Goal: Task Accomplishment & Management: Complete application form

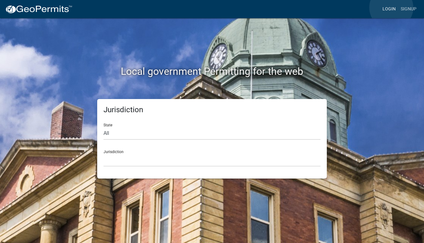
click at [392, 8] on link "Login" at bounding box center [389, 9] width 18 height 12
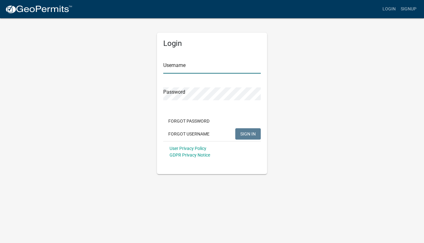
type input "Ariel@DRElectric"
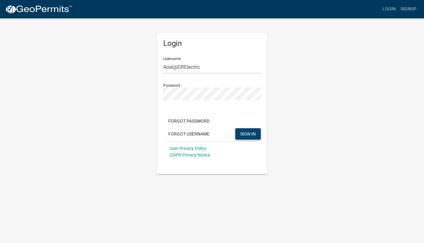
click at [254, 136] on span "SIGN IN" at bounding box center [248, 133] width 15 height 5
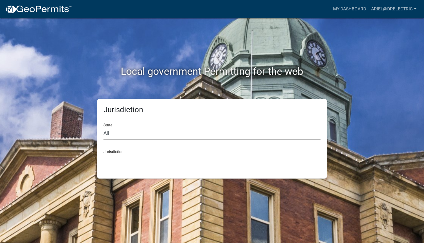
click at [112, 133] on select "All [US_STATE] [US_STATE] [US_STATE] [US_STATE] [US_STATE] [US_STATE] [US_STATE…" at bounding box center [212, 133] width 217 height 13
select select "[US_STATE]"
click at [119, 161] on select "City of [GEOGRAPHIC_DATA], [US_STATE] City of [GEOGRAPHIC_DATA], [US_STATE] Cit…" at bounding box center [212, 160] width 217 height 13
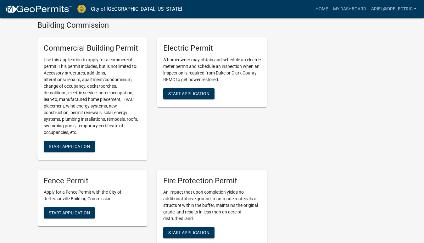
scroll to position [217, 0]
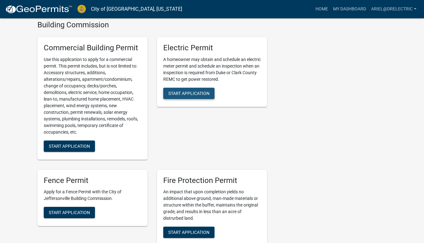
click at [198, 91] on span "Start Application" at bounding box center [188, 93] width 41 height 5
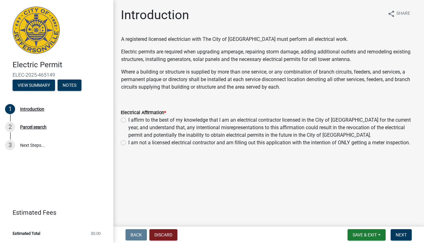
click at [128, 120] on label "I affirm to the best of my knowledge that I am an electrical contractor license…" at bounding box center [272, 127] width 288 height 23
click at [128, 120] on input "I affirm to the best of my knowledge that I am an electrical contractor license…" at bounding box center [130, 118] width 4 height 4
radio input "true"
click at [404, 236] on span "Next" at bounding box center [401, 235] width 11 height 5
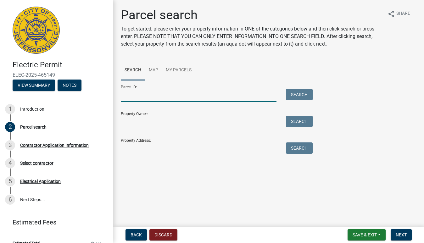
click at [159, 99] on input "Parcel ID:" at bounding box center [199, 95] width 156 height 13
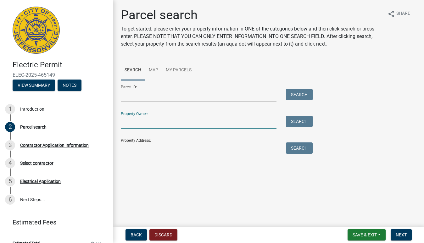
click at [159, 119] on input "Property Owner:" at bounding box center [199, 122] width 156 height 13
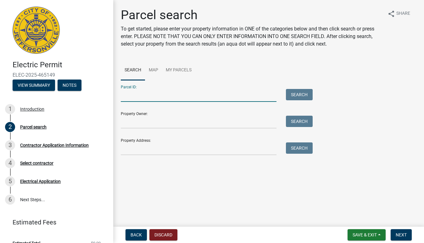
click at [139, 94] on input "Parcel ID:" at bounding box center [199, 95] width 156 height 13
click at [228, 184] on main "Parcel search To get started, please enter your property information in ONE of …" at bounding box center [268, 112] width 311 height 224
click at [138, 96] on input "Parcel ID:" at bounding box center [199, 95] width 156 height 13
click at [139, 124] on input "Property Owner:" at bounding box center [199, 122] width 156 height 13
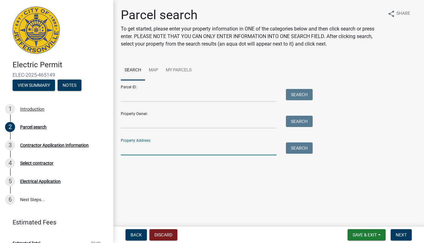
click at [143, 148] on input "Property Address:" at bounding box center [199, 149] width 156 height 13
click at [133, 121] on input "Property Owner:" at bounding box center [199, 122] width 156 height 13
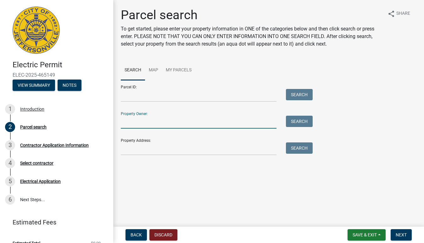
type input "E"
click at [136, 153] on input "Property Address:" at bounding box center [199, 149] width 156 height 13
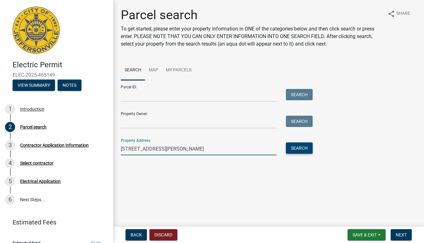
type input "[STREET_ADDRESS][PERSON_NAME]"
click at [303, 149] on button "Search" at bounding box center [299, 148] width 27 height 11
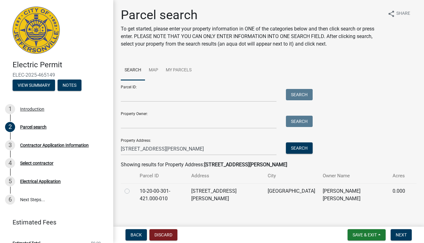
click at [132, 188] on label at bounding box center [132, 188] width 0 height 0
click at [132, 192] on input "radio" at bounding box center [134, 190] width 4 height 4
radio input "true"
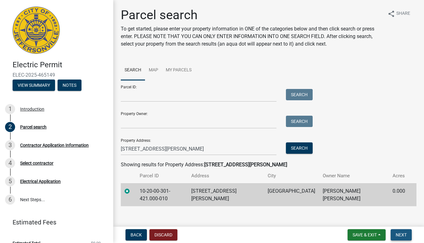
click at [406, 237] on span "Next" at bounding box center [401, 235] width 11 height 5
click at [229, 213] on main "Parcel search To get started, please enter your property information in ONE of …" at bounding box center [268, 112] width 311 height 224
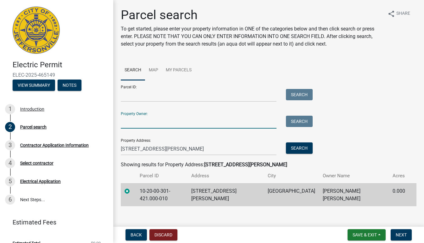
click at [235, 124] on input "Property Owner:" at bounding box center [199, 122] width 156 height 13
click at [237, 215] on main "Parcel search To get started, please enter your property information in ONE of …" at bounding box center [268, 112] width 311 height 224
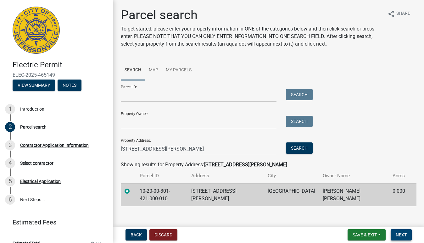
click at [400, 235] on span "Next" at bounding box center [401, 235] width 11 height 5
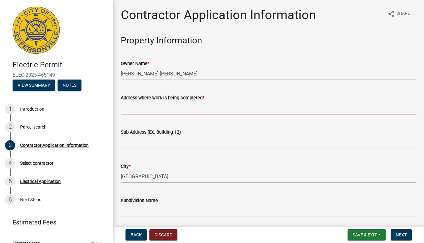
click at [129, 106] on input "Address where work is being completed *" at bounding box center [269, 108] width 296 height 13
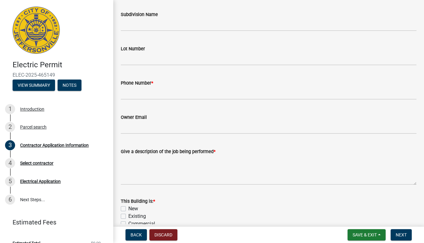
scroll to position [187, 0]
type input "[STREET_ADDRESS][PERSON_NAME]"
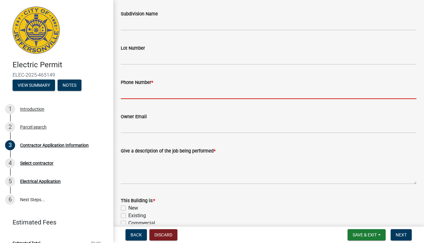
click at [140, 93] on input "Phone Number *" at bounding box center [269, 92] width 296 height 13
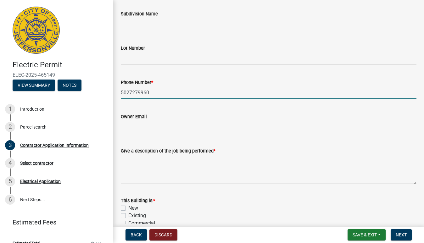
type input "5027279960"
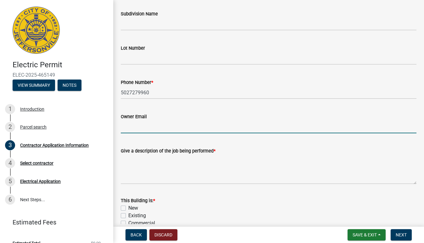
click at [148, 125] on input "Owner Email" at bounding box center [269, 127] width 296 height 13
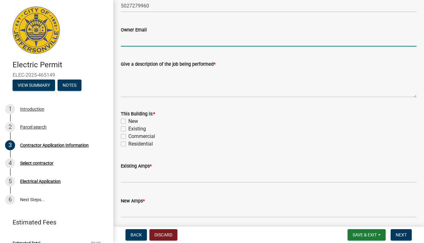
scroll to position [297, 0]
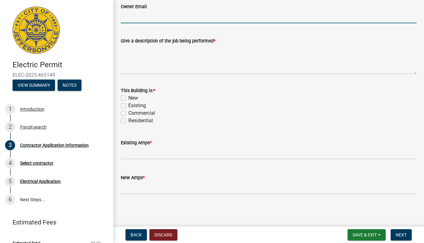
click at [128, 120] on label "Residential" at bounding box center [140, 121] width 25 height 8
click at [128, 120] on input "Residential" at bounding box center [130, 119] width 4 height 4
checkbox input "true"
checkbox input "false"
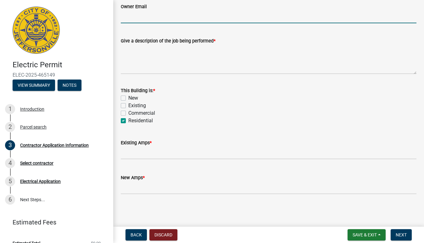
checkbox input "false"
checkbox input "true"
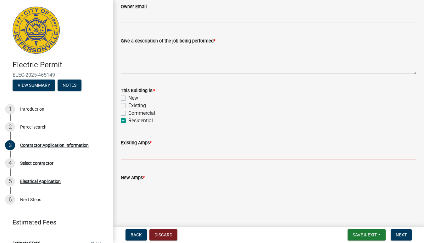
click at [141, 155] on input "text" at bounding box center [269, 153] width 296 height 13
type input "100"
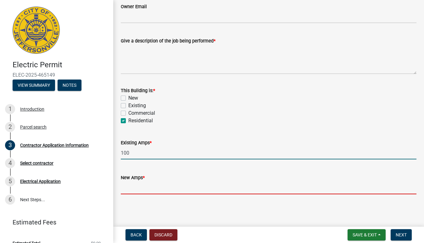
click at [159, 189] on input "text" at bounding box center [269, 188] width 296 height 13
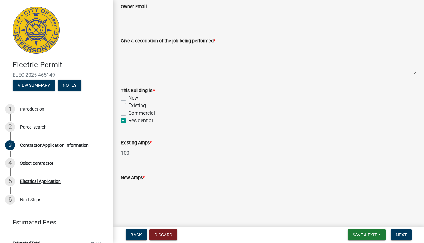
type input "100"
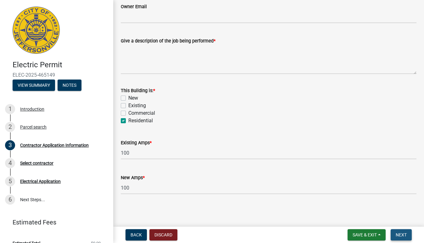
click at [401, 234] on span "Next" at bounding box center [401, 235] width 11 height 5
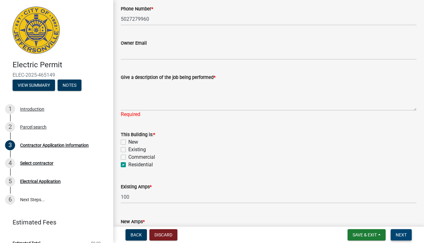
scroll to position [259, 0]
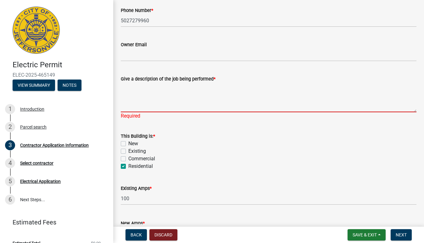
click at [185, 105] on textarea "Give a description of the job being performed *" at bounding box center [269, 98] width 296 height 30
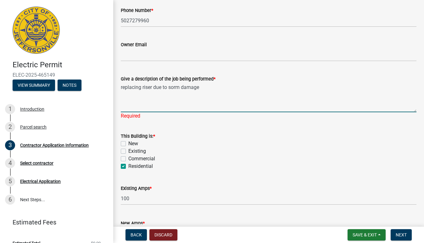
click at [170, 88] on textarea "replacing riser due to sorm damage" at bounding box center [269, 98] width 296 height 30
click at [173, 88] on textarea "replacing riser due to sorm damage" at bounding box center [269, 98] width 296 height 30
type textarea "replacing riser due to storm damage"
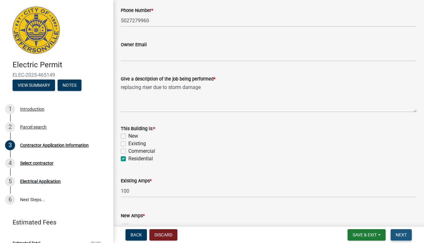
click at [399, 236] on span "Next" at bounding box center [401, 235] width 11 height 5
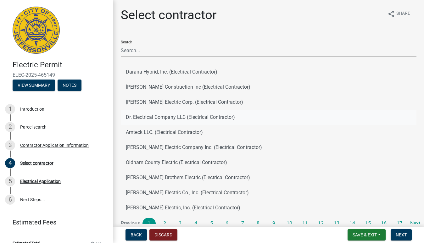
click at [178, 118] on button "Dr. Electrical Company LLC (Electrical Contractor)" at bounding box center [269, 117] width 296 height 15
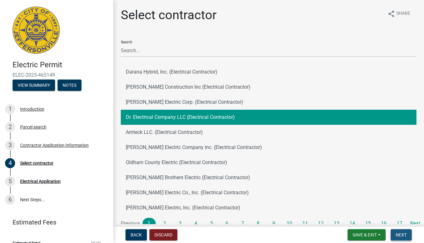
click at [402, 235] on span "Next" at bounding box center [401, 235] width 11 height 5
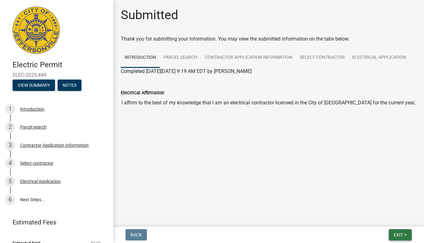
click at [399, 236] on span "Exit" at bounding box center [398, 235] width 9 height 5
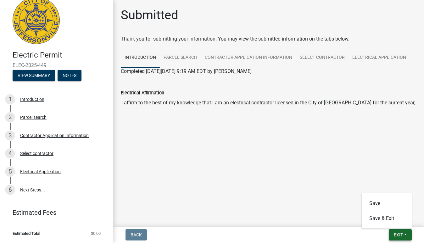
scroll to position [9, 0]
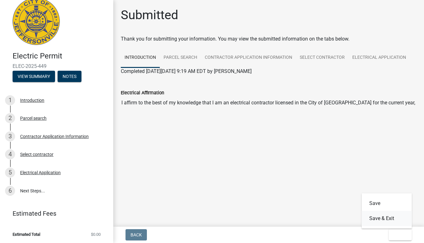
click at [400, 222] on button "Save & Exit" at bounding box center [387, 218] width 50 height 15
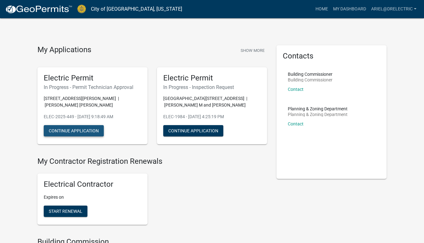
click at [98, 125] on button "Continue Application" at bounding box center [74, 130] width 60 height 11
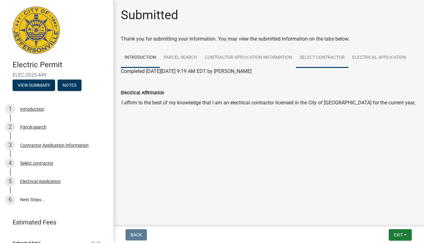
click at [316, 59] on link "Select contractor" at bounding box center [322, 58] width 53 height 20
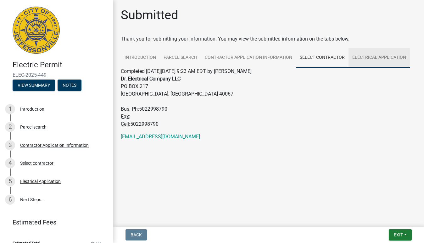
click at [356, 58] on link "Electrical Application" at bounding box center [379, 58] width 61 height 20
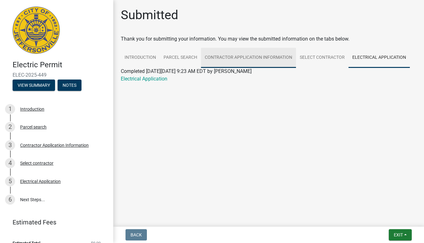
click at [255, 57] on link "Contractor Application Information" at bounding box center [248, 58] width 95 height 20
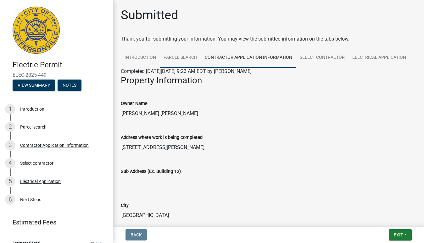
click at [183, 59] on link "Parcel search" at bounding box center [180, 58] width 41 height 20
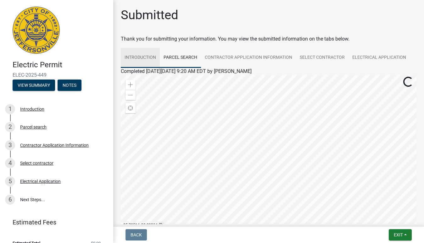
click at [150, 59] on link "Introduction" at bounding box center [140, 58] width 39 height 20
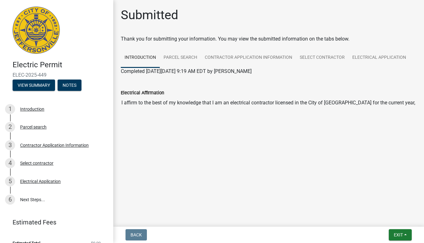
click at [249, 155] on main "Submitted Thank you for submitting your information. You may view the submitted…" at bounding box center [268, 112] width 311 height 224
